Goal: Task Accomplishment & Management: Manage account settings

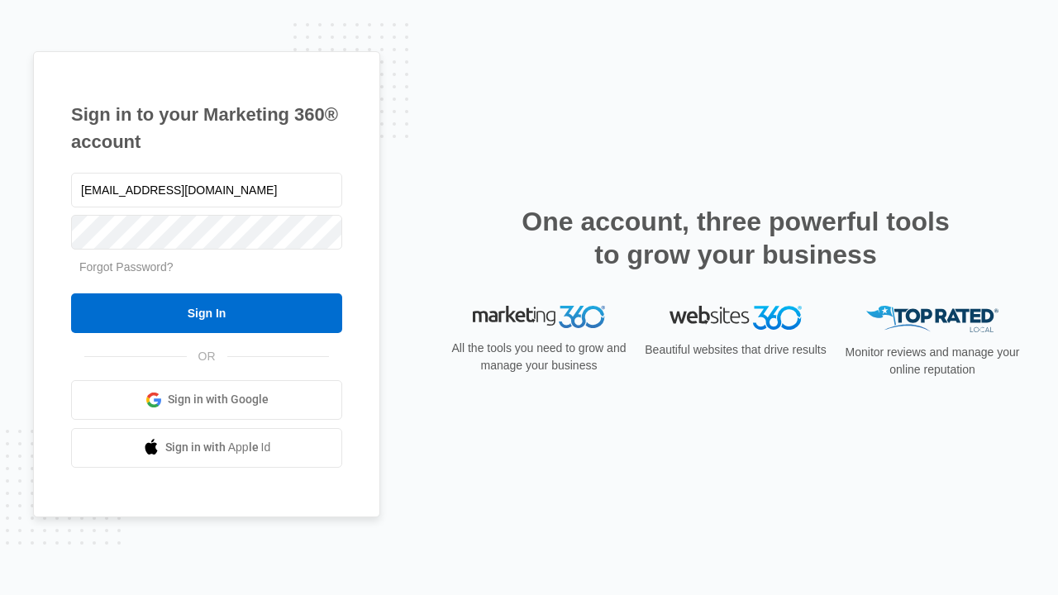
type input "dankie614@gmail.com"
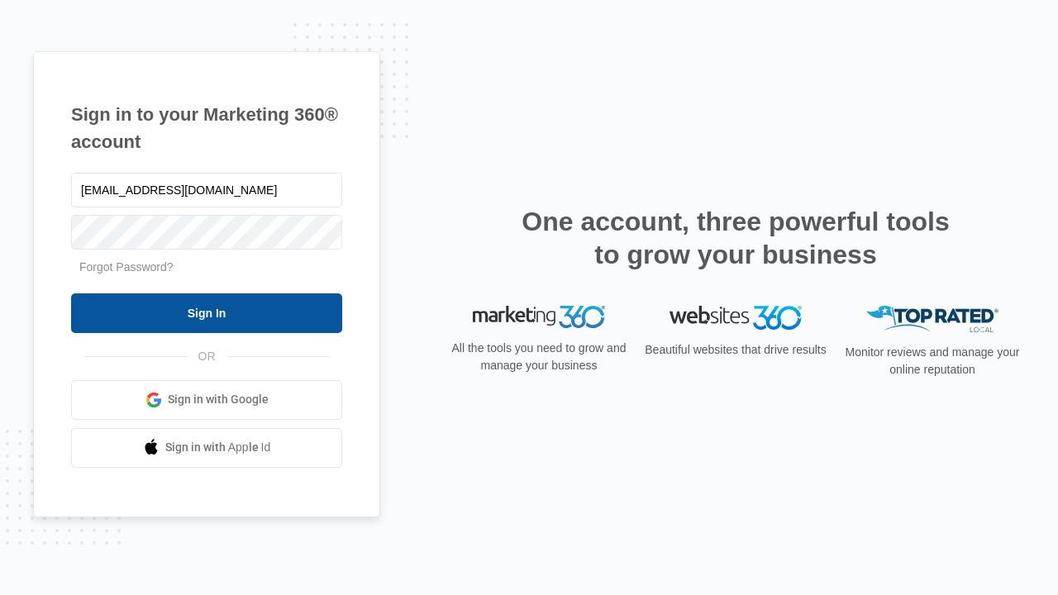
click at [207, 313] on input "Sign In" at bounding box center [206, 314] width 271 height 40
